Goal: Task Accomplishment & Management: Manage account settings

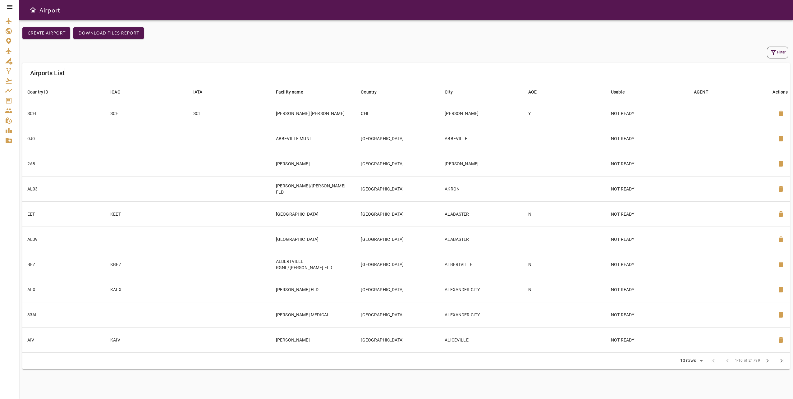
click at [9, 6] on icon at bounding box center [9, 6] width 7 height 7
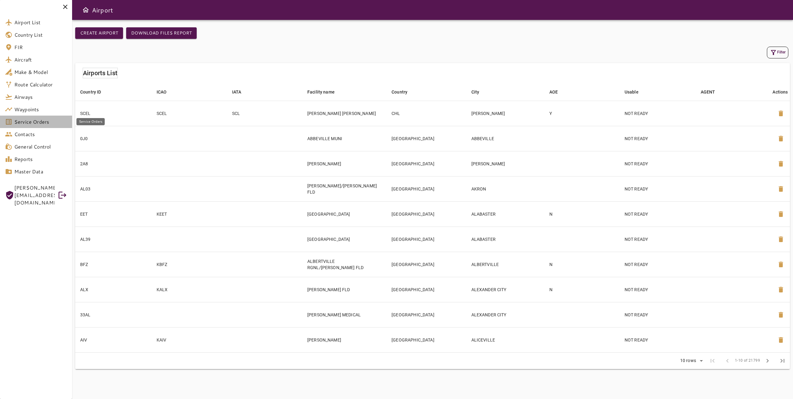
click at [48, 123] on span "Service Orders" at bounding box center [40, 121] width 53 height 7
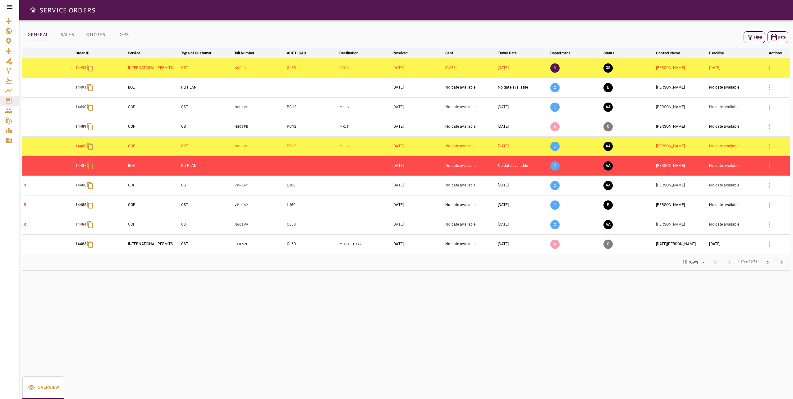
click at [753, 40] on icon "button" at bounding box center [750, 37] width 7 height 7
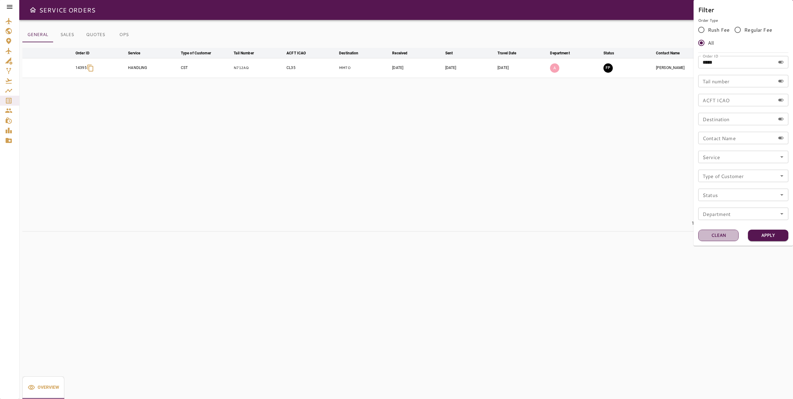
click at [725, 232] on button "Clean" at bounding box center [718, 236] width 40 height 12
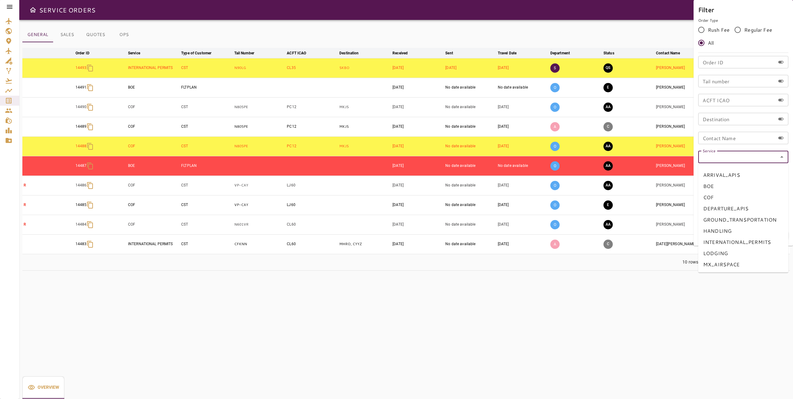
click at [768, 160] on input "Service" at bounding box center [743, 157] width 86 height 9
click at [762, 200] on li "COF" at bounding box center [743, 197] width 90 height 11
type input "***"
click at [775, 235] on button "Apply" at bounding box center [768, 236] width 40 height 12
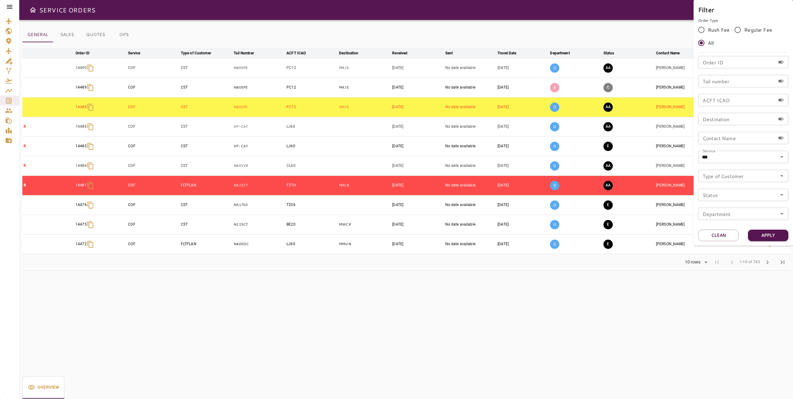
click at [604, 288] on div at bounding box center [396, 199] width 793 height 399
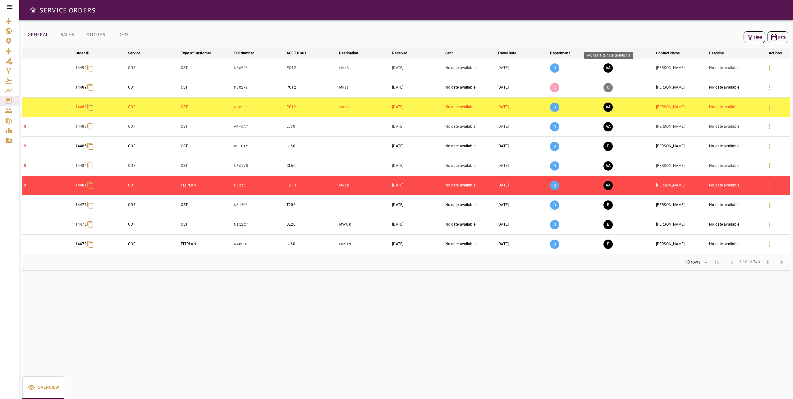
click at [611, 66] on button "AA" at bounding box center [608, 67] width 9 height 9
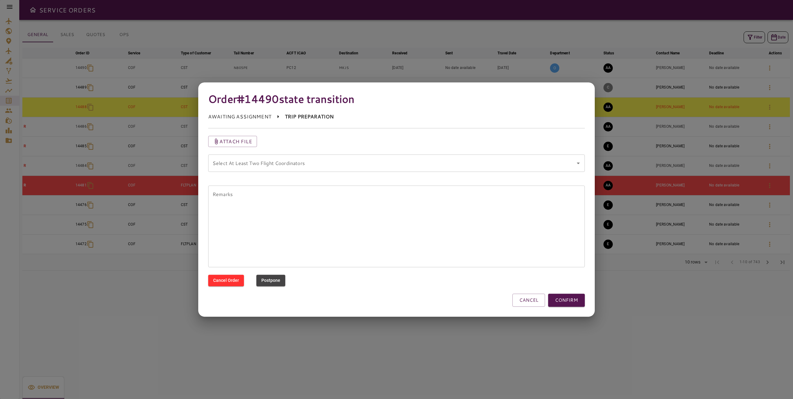
click at [433, 167] on coordinators "Select At Least Two Flight Coordinators" at bounding box center [392, 163] width 362 height 12
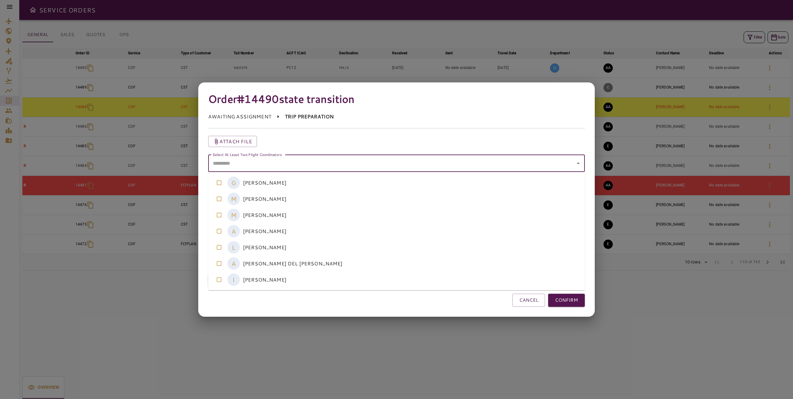
click at [690, 326] on div at bounding box center [396, 199] width 793 height 399
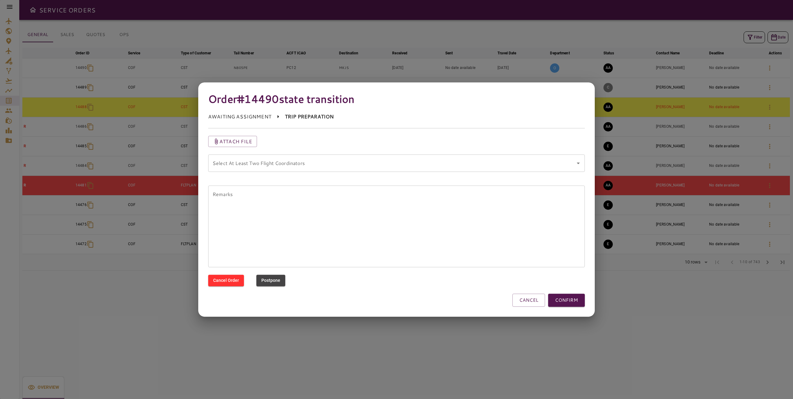
click at [697, 318] on div at bounding box center [396, 199] width 793 height 399
click at [535, 301] on button "CANCEL" at bounding box center [529, 300] width 33 height 13
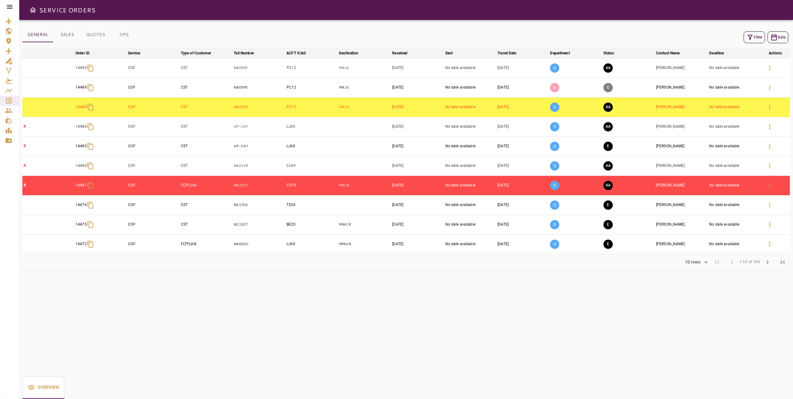
click at [125, 38] on button "OPS" at bounding box center [124, 34] width 28 height 15
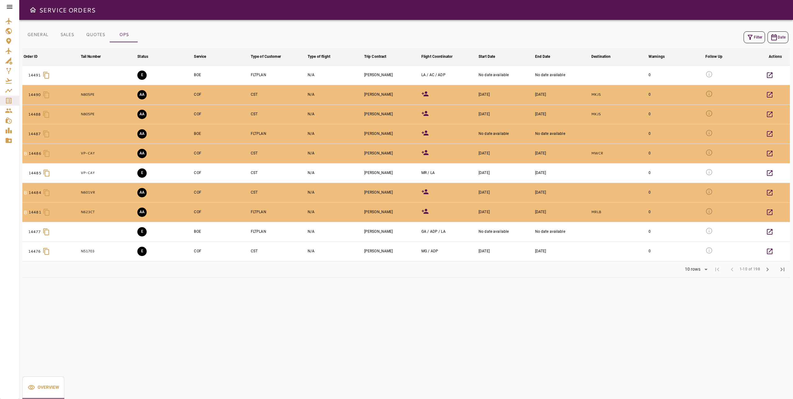
click at [759, 39] on button "Filter" at bounding box center [754, 37] width 21 height 12
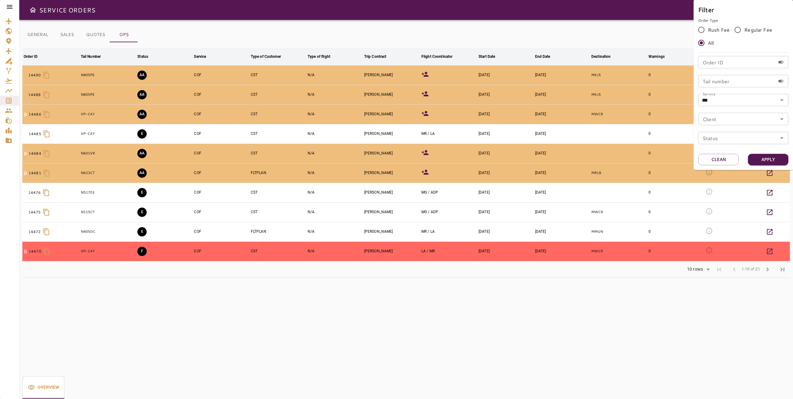
drag, startPoint x: 625, startPoint y: 320, endPoint x: 625, endPoint y: 305, distance: 14.9
click at [625, 320] on div at bounding box center [396, 199] width 793 height 399
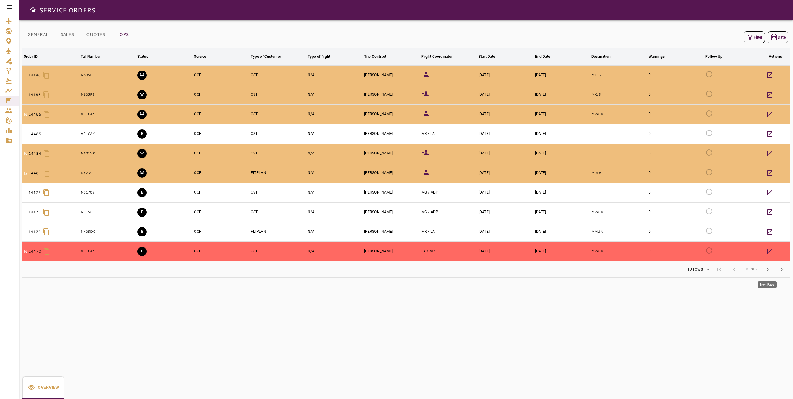
click at [771, 270] on span "chevron_right" at bounding box center [767, 269] width 7 height 7
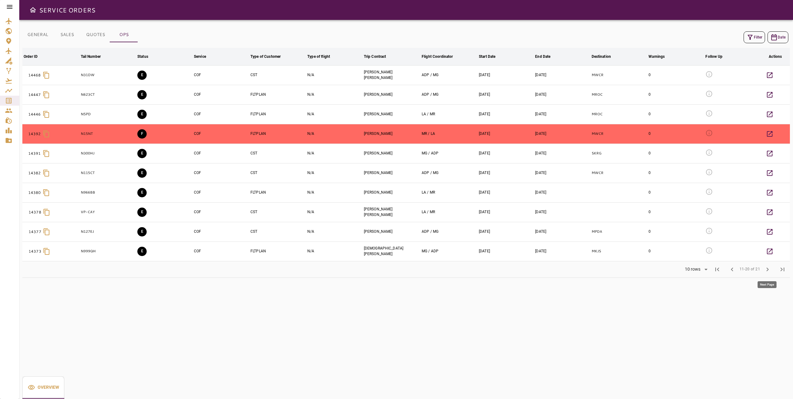
click at [769, 271] on span "chevron_right" at bounding box center [767, 269] width 7 height 7
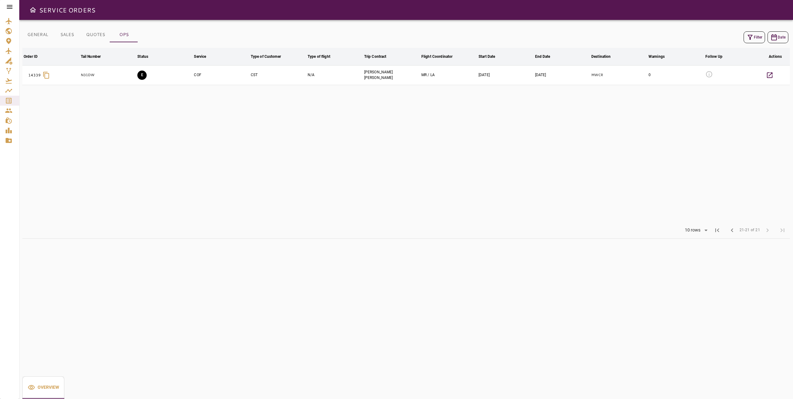
click at [352, 325] on div "GENERAL SALES QUOTES OPS Filter Date Order ID arrow_downward Tail Number arrow_…" at bounding box center [406, 209] width 774 height 379
click at [438, 180] on table "Order ID arrow_downward Tail Number arrow_downward Status arrow_downward Servic…" at bounding box center [406, 135] width 768 height 174
click at [439, 179] on table "Order ID arrow_downward Tail Number arrow_downward Status arrow_downward Servic…" at bounding box center [406, 135] width 768 height 174
click at [394, 155] on table "Order ID arrow_downward Tail Number arrow_downward Status arrow_downward Servic…" at bounding box center [406, 135] width 768 height 174
click at [503, 264] on div "GENERAL SALES QUOTES OPS Filter Date Order ID arrow_downward Tail Number arrow_…" at bounding box center [406, 209] width 774 height 379
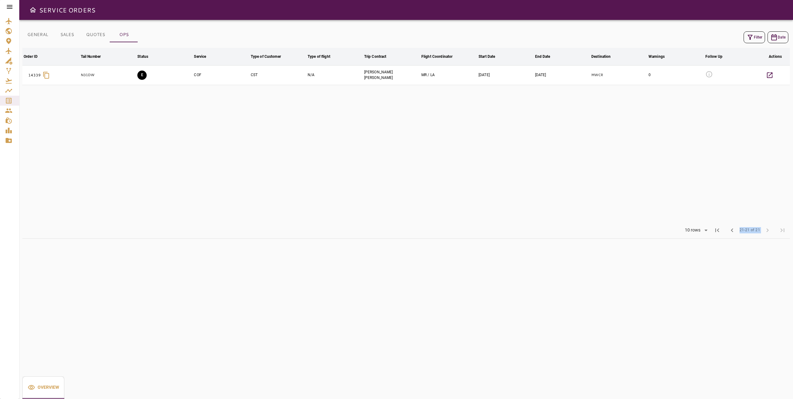
click at [503, 264] on div "GENERAL SALES QUOTES OPS Filter Date Order ID arrow_downward Tail Number arrow_…" at bounding box center [406, 209] width 774 height 379
drag, startPoint x: 503, startPoint y: 264, endPoint x: 404, endPoint y: 144, distance: 155.2
click at [404, 144] on table "Order ID arrow_downward Tail Number arrow_downward Status arrow_downward Servic…" at bounding box center [406, 135] width 768 height 174
click at [387, 164] on table "Order ID arrow_downward Tail Number arrow_downward Status arrow_downward Servic…" at bounding box center [406, 135] width 768 height 174
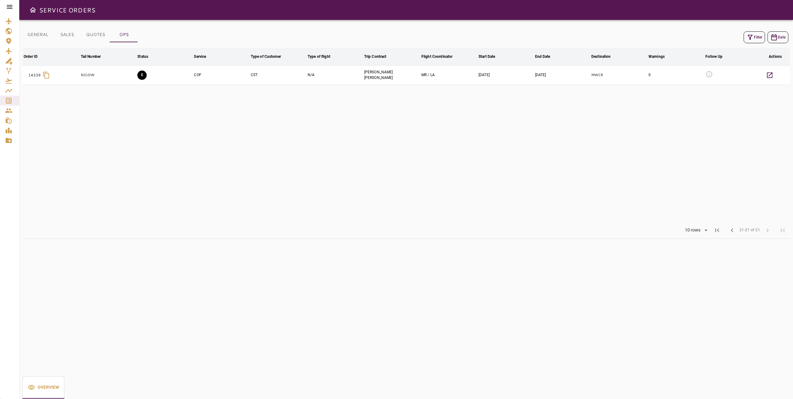
click at [419, 250] on div "GENERAL SALES QUOTES OPS Filter Date Order ID arrow_downward Tail Number arrow_…" at bounding box center [406, 209] width 774 height 379
click at [397, 185] on table "Order ID arrow_downward Tail Number arrow_downward Status arrow_downward Servic…" at bounding box center [406, 135] width 768 height 174
click at [394, 131] on table "Order ID arrow_downward Tail Number arrow_downward Status arrow_downward Servic…" at bounding box center [406, 135] width 768 height 174
click at [369, 146] on table "Order ID arrow_downward Tail Number arrow_downward Status arrow_downward Servic…" at bounding box center [406, 135] width 768 height 174
click at [444, 189] on table "Order ID arrow_downward Tail Number arrow_downward Status arrow_downward Servic…" at bounding box center [406, 135] width 768 height 174
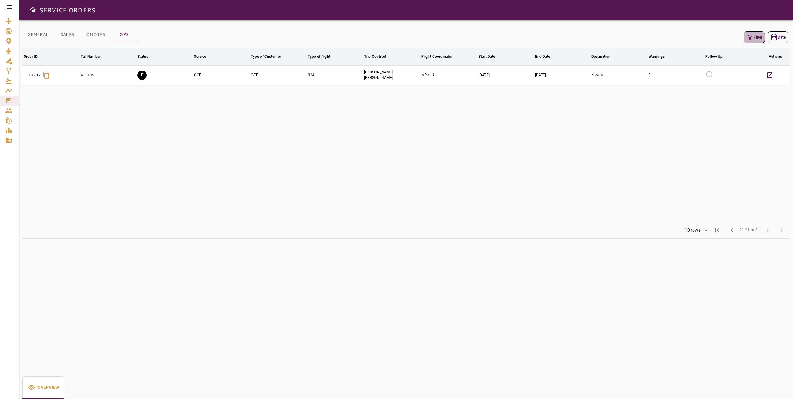
click at [750, 32] on button "Filter" at bounding box center [754, 37] width 21 height 12
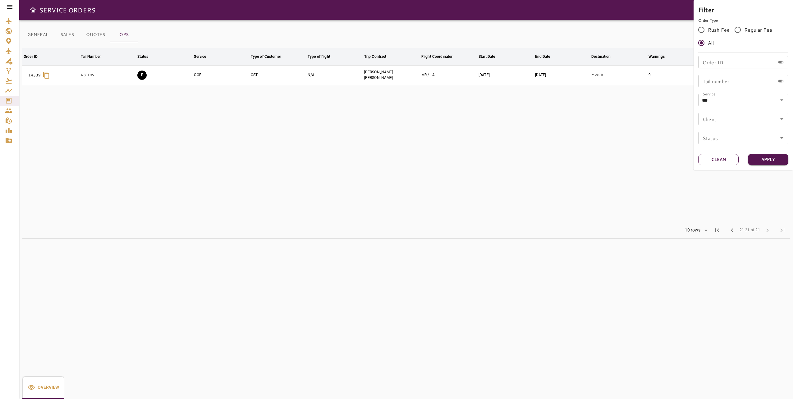
click at [733, 155] on button "Clean" at bounding box center [718, 160] width 40 height 12
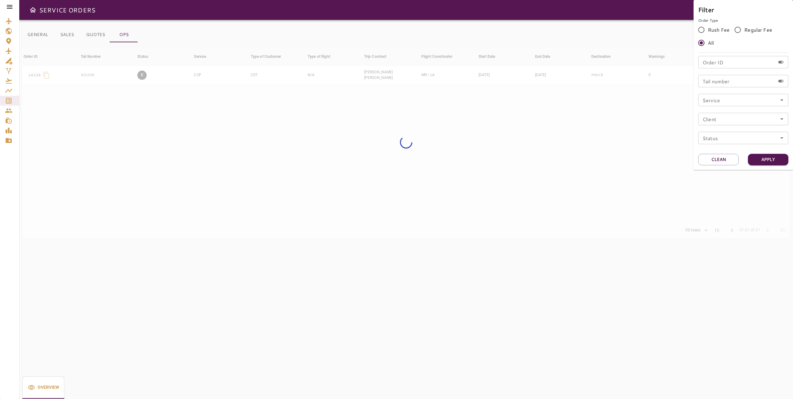
click at [732, 81] on input "Tail number" at bounding box center [736, 81] width 77 height 12
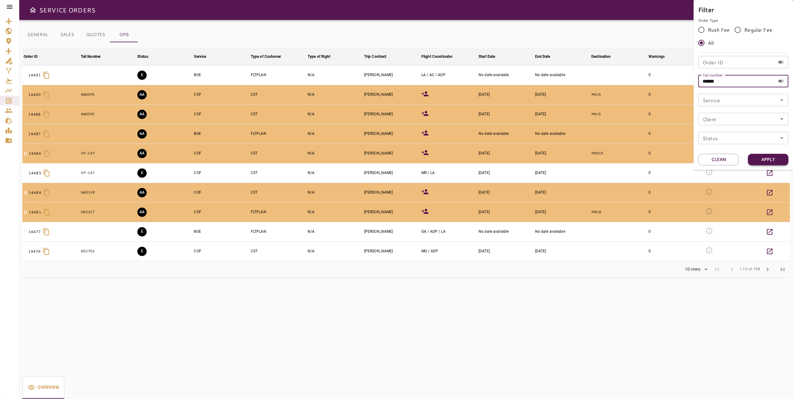
type input "******"
click at [761, 158] on button "Apply" at bounding box center [768, 160] width 40 height 12
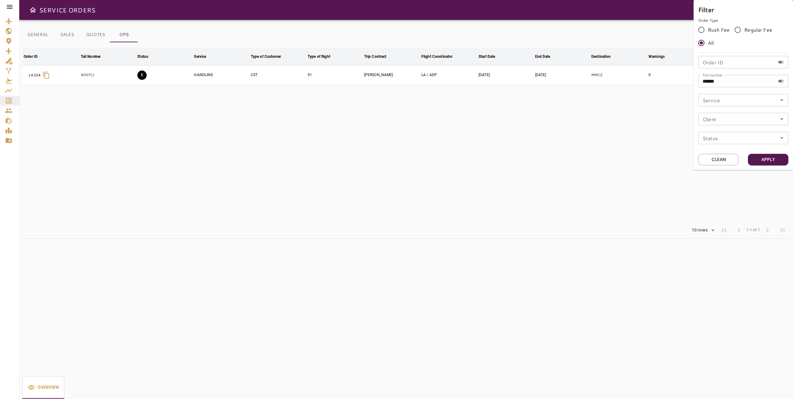
click at [469, 143] on div at bounding box center [396, 199] width 793 height 399
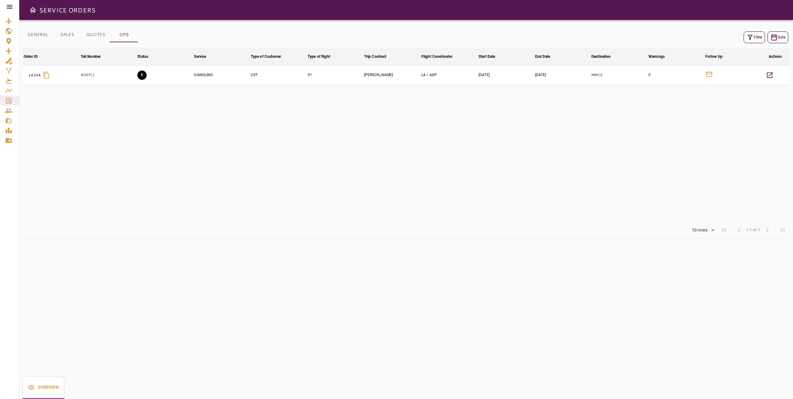
click at [439, 134] on table "Order ID arrow_downward Tail Number arrow_downward Status arrow_downward Servic…" at bounding box center [406, 135] width 768 height 174
click at [230, 117] on table "Order ID arrow_downward Tail Number arrow_downward Status arrow_downward Servic…" at bounding box center [406, 135] width 768 height 174
click at [769, 76] on icon "button" at bounding box center [770, 75] width 6 height 6
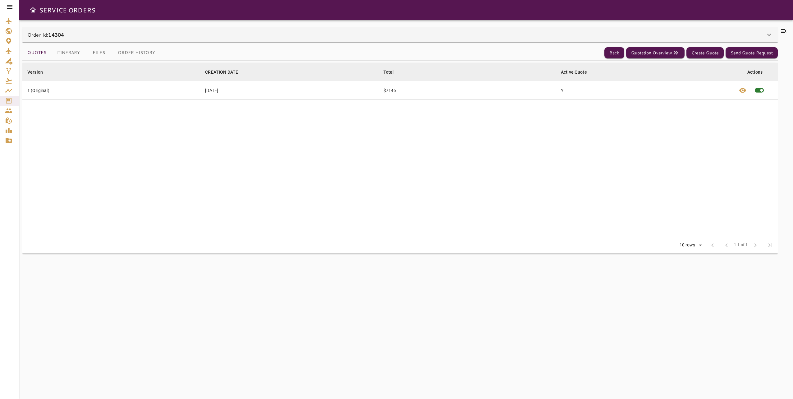
click at [783, 30] on icon at bounding box center [783, 30] width 7 height 7
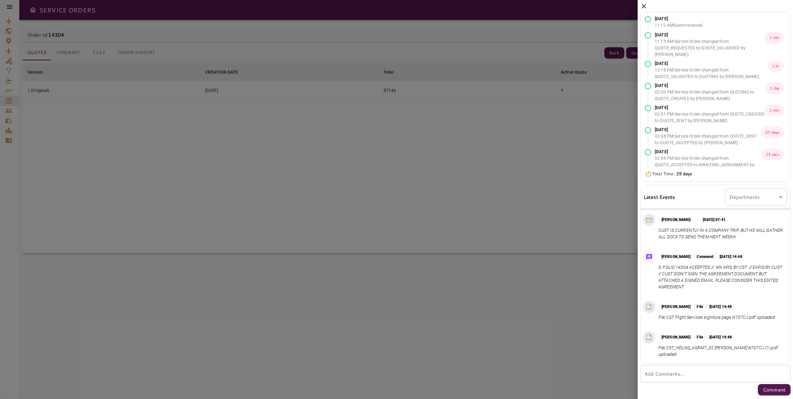
scroll to position [291, 0]
click at [501, 176] on div at bounding box center [396, 199] width 793 height 399
click at [640, 5] on div "[DATE] 11:12 AM Quote received [DATE] 11:13 AM : Service Order changed from QUO…" at bounding box center [715, 199] width 155 height 398
click at [643, 4] on icon at bounding box center [643, 5] width 7 height 7
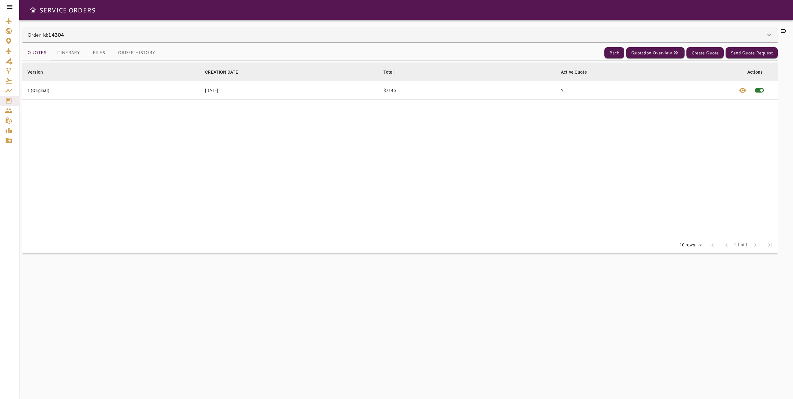
click at [62, 55] on button "Itinerary" at bounding box center [68, 52] width 34 height 15
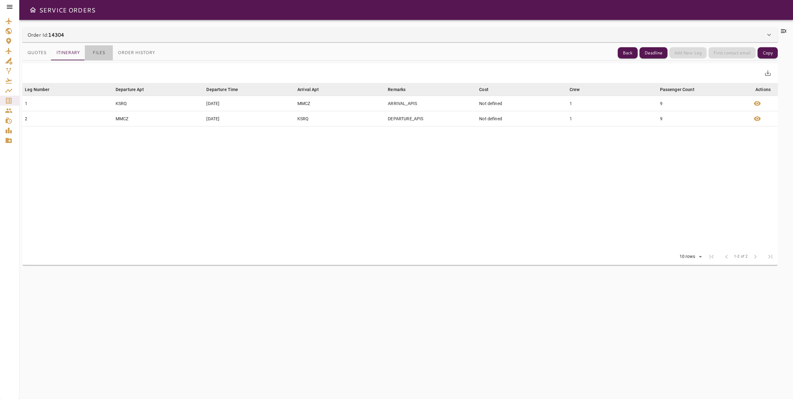
click at [92, 54] on button "Files" at bounding box center [99, 52] width 28 height 15
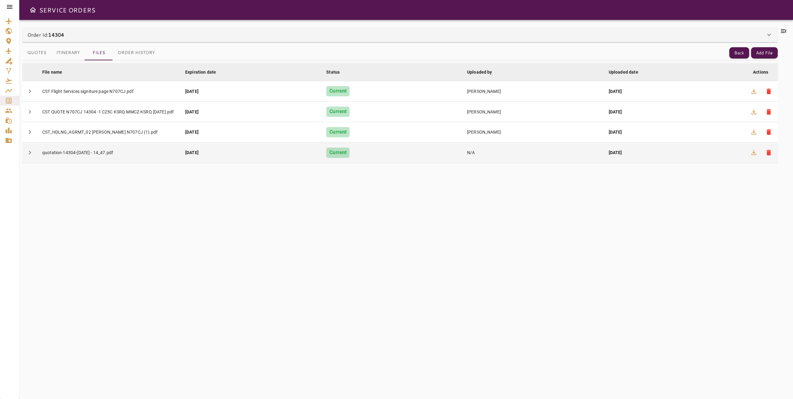
drag, startPoint x: 131, startPoint y: 188, endPoint x: 128, endPoint y: 159, distance: 29.4
click at [133, 191] on div "File name arrow_downward Expiration date arrow_downward Status arrow_downward U…" at bounding box center [400, 226] width 756 height 331
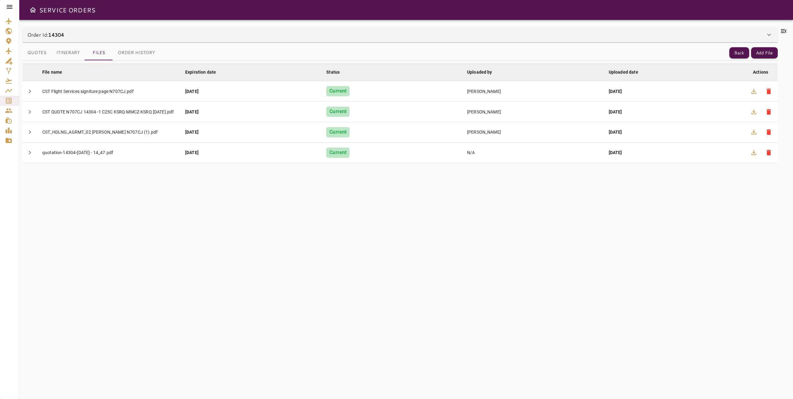
click at [781, 31] on icon at bounding box center [783, 30] width 7 height 7
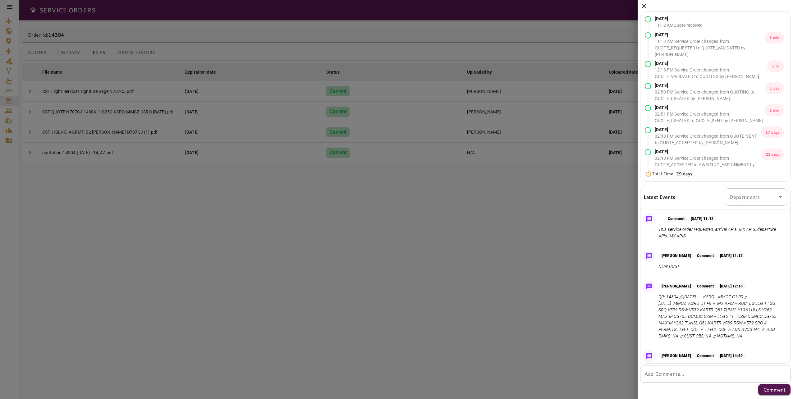
click at [709, 375] on textarea "Add Comments..." at bounding box center [716, 373] width 142 height 7
paste textarea "**********"
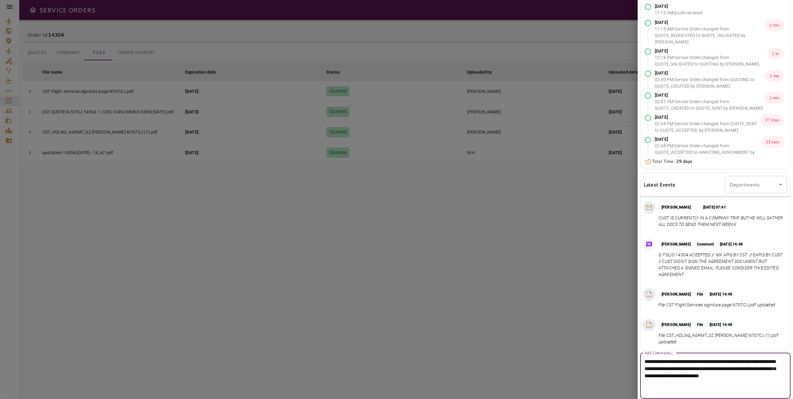
scroll to position [28, 0]
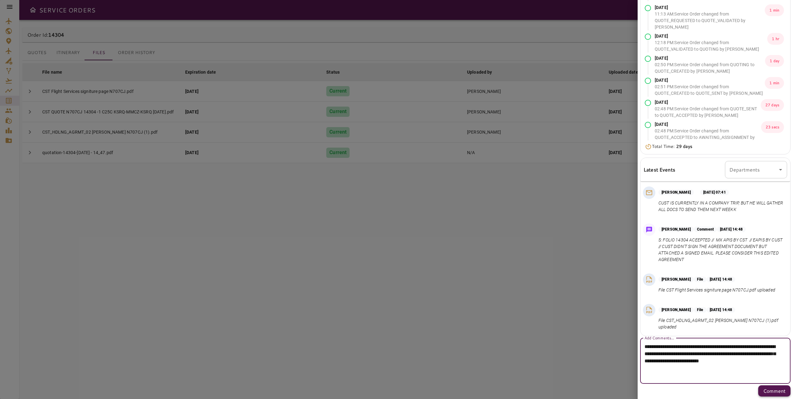
type textarea "**********"
click at [770, 396] on button "Comment" at bounding box center [774, 390] width 32 height 11
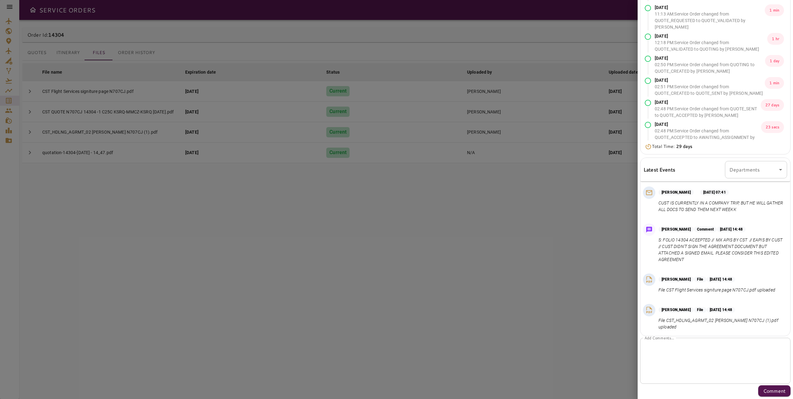
scroll to position [0, 0]
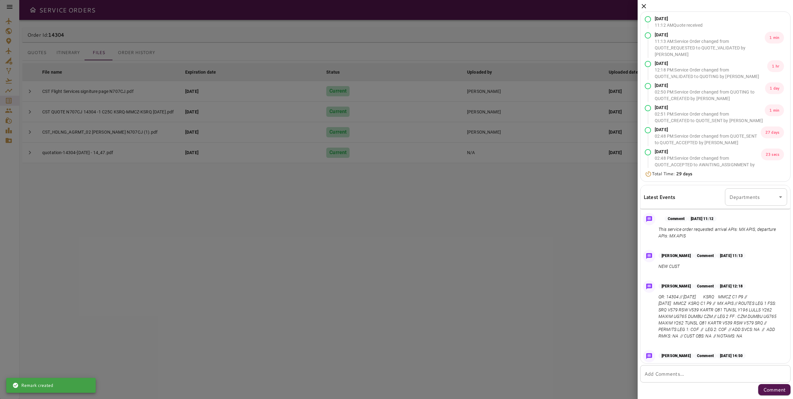
click at [423, 343] on div at bounding box center [396, 199] width 793 height 399
drag, startPoint x: 428, startPoint y: 318, endPoint x: 114, endPoint y: 17, distance: 434.8
click at [428, 317] on div at bounding box center [396, 199] width 793 height 399
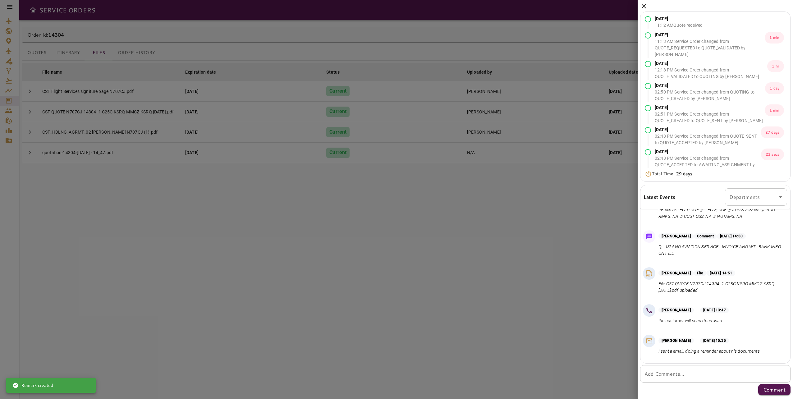
scroll to position [124, 0]
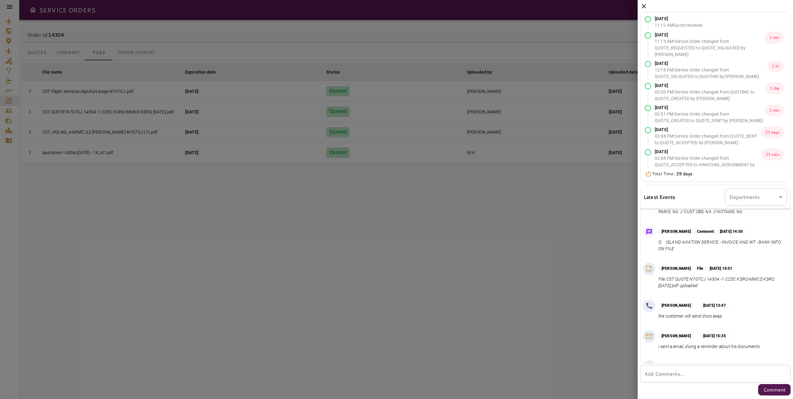
click at [464, 341] on div at bounding box center [396, 199] width 793 height 399
